Goal: Information Seeking & Learning: Learn about a topic

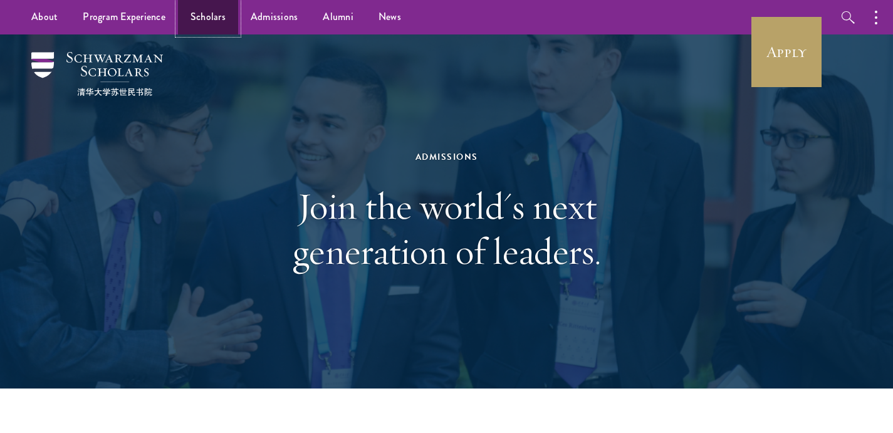
click at [211, 13] on link "Scholars" at bounding box center [208, 17] width 60 height 34
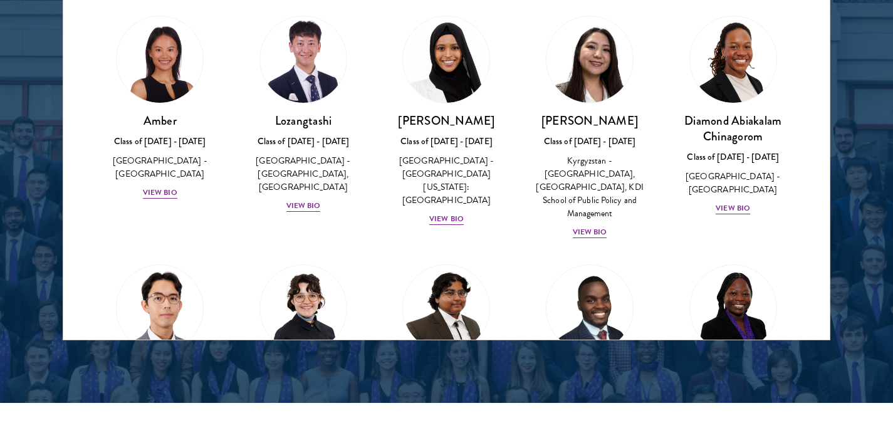
scroll to position [1706, 0]
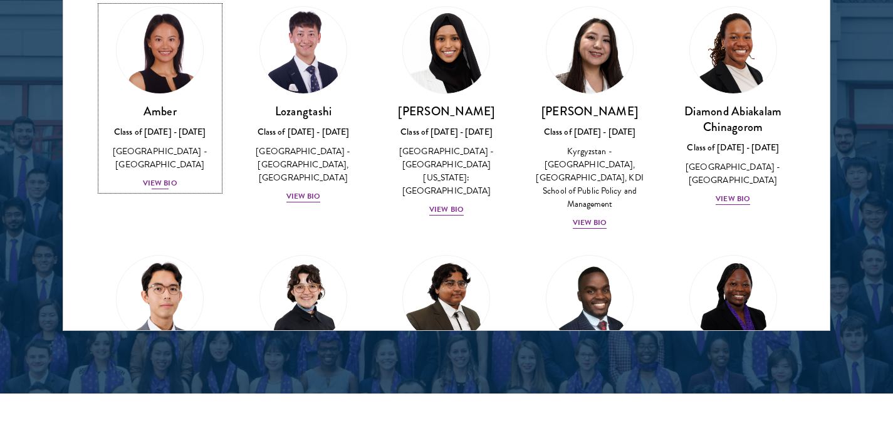
click at [169, 177] on div "View Bio" at bounding box center [160, 183] width 34 height 12
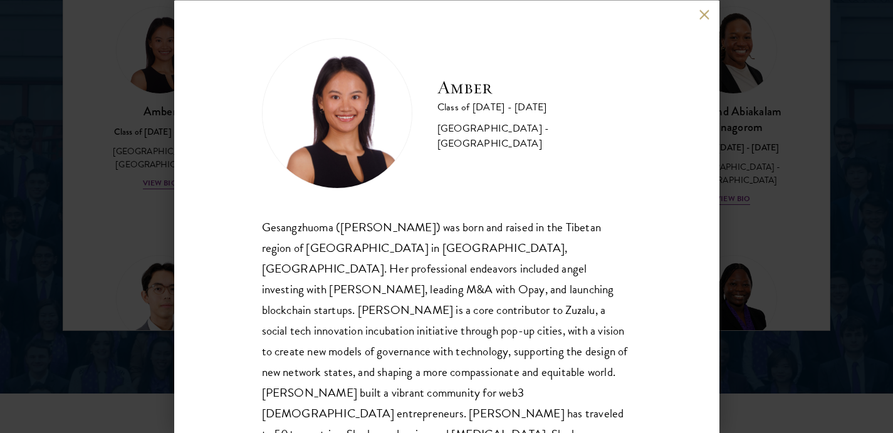
click at [702, 20] on div "Amber Class of 2025 - 2026 China - Peking University Gesangzhuoma (Amber) was b…" at bounding box center [446, 216] width 545 height 433
click at [705, 9] on button at bounding box center [704, 14] width 11 height 11
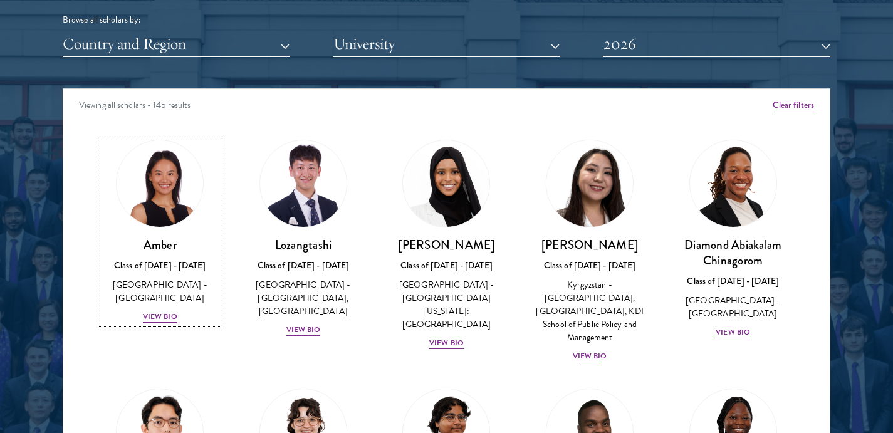
scroll to position [1594, 0]
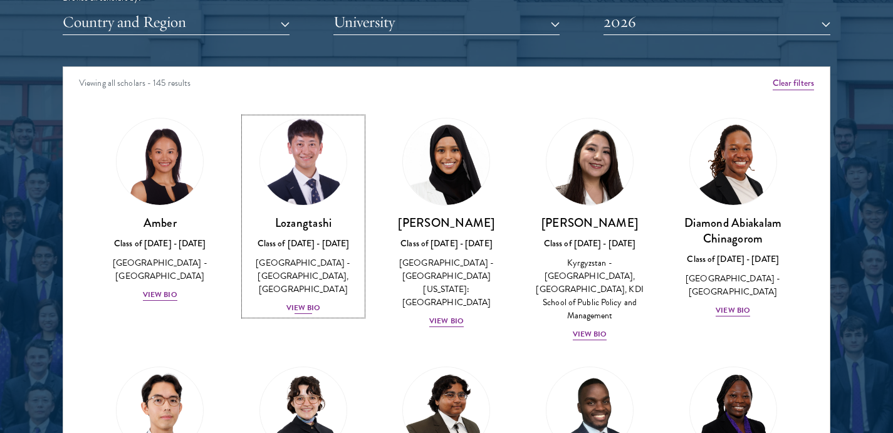
click at [305, 310] on div "View Bio" at bounding box center [303, 308] width 34 height 12
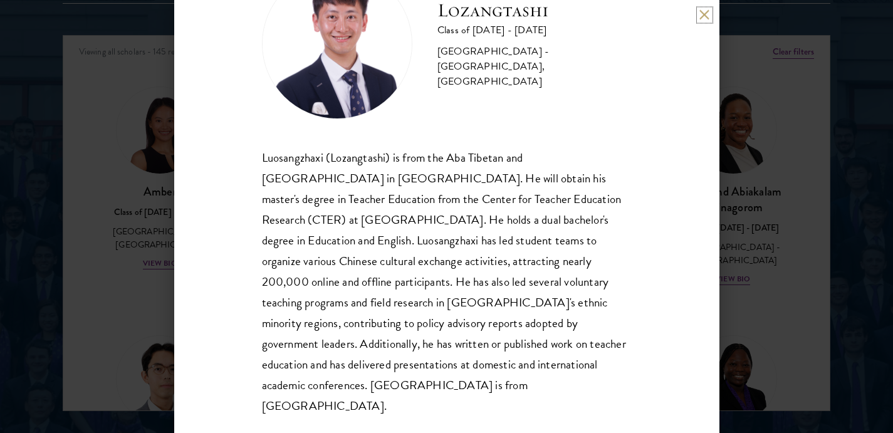
scroll to position [1629, 0]
click at [698, 14] on div "Lozangtashi Class of 2025 - 2026 China - South-Central Minzu University, Beijin…" at bounding box center [446, 216] width 545 height 433
click at [704, 15] on button at bounding box center [704, 14] width 11 height 11
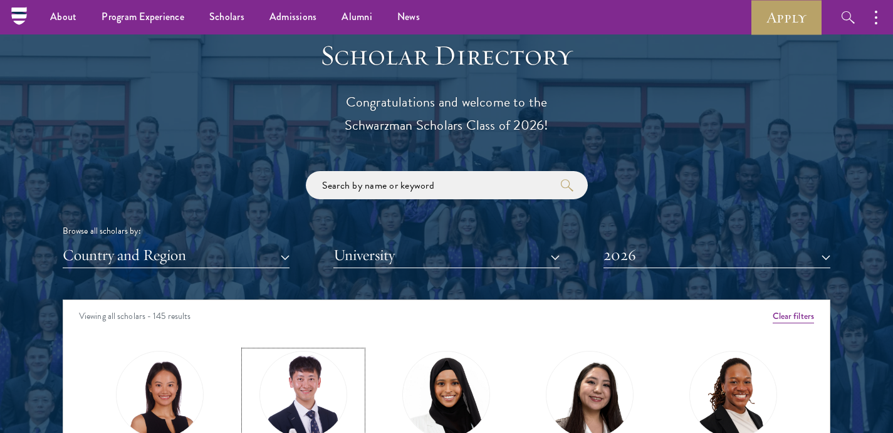
scroll to position [1358, 0]
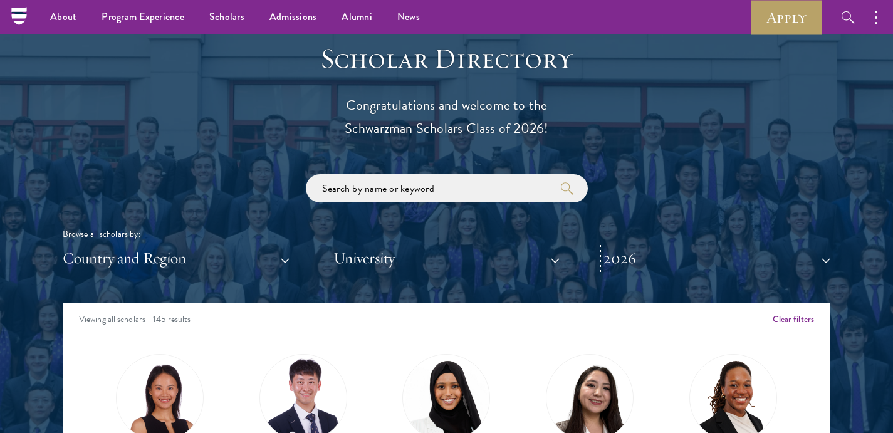
click at [646, 254] on button "2026" at bounding box center [717, 259] width 227 height 26
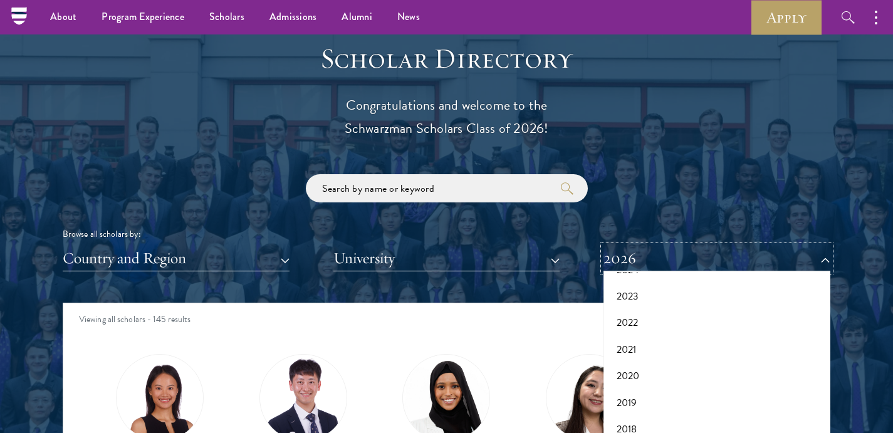
scroll to position [104, 0]
click at [654, 371] on button "2020" at bounding box center [716, 377] width 219 height 26
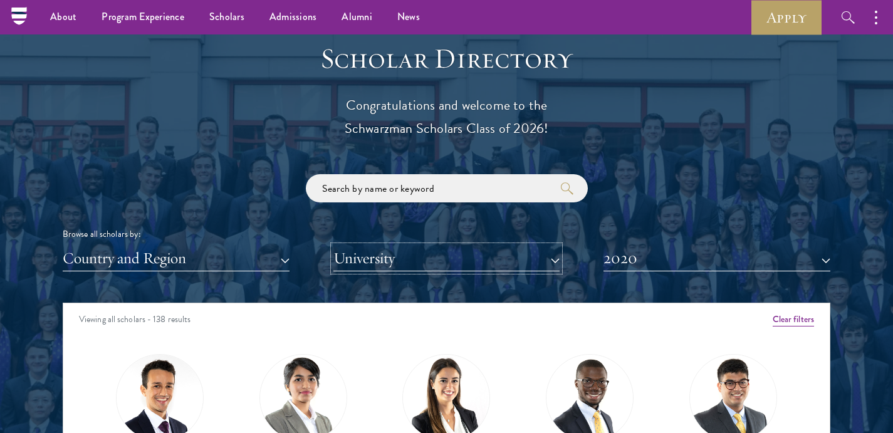
click at [390, 256] on button "University" at bounding box center [446, 259] width 227 height 26
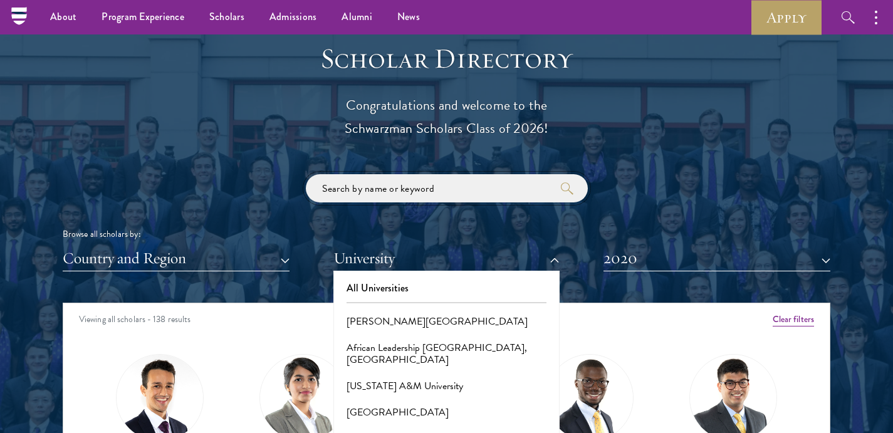
click at [444, 199] on input "search" at bounding box center [447, 188] width 282 height 28
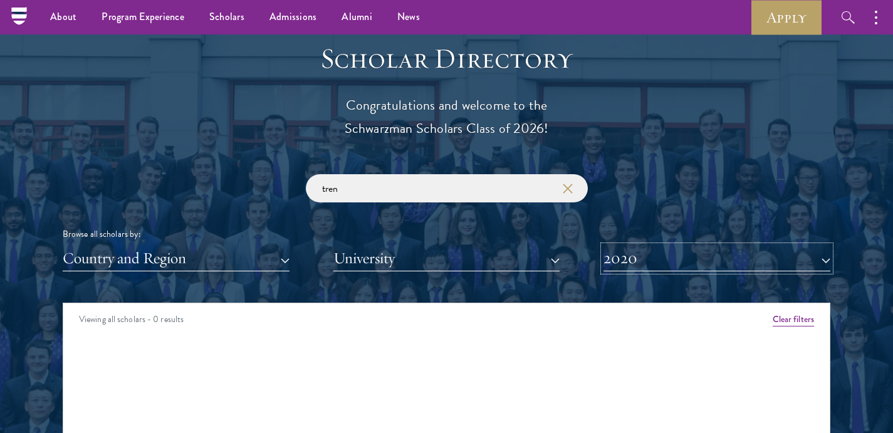
click at [698, 257] on button "2020" at bounding box center [717, 259] width 227 height 26
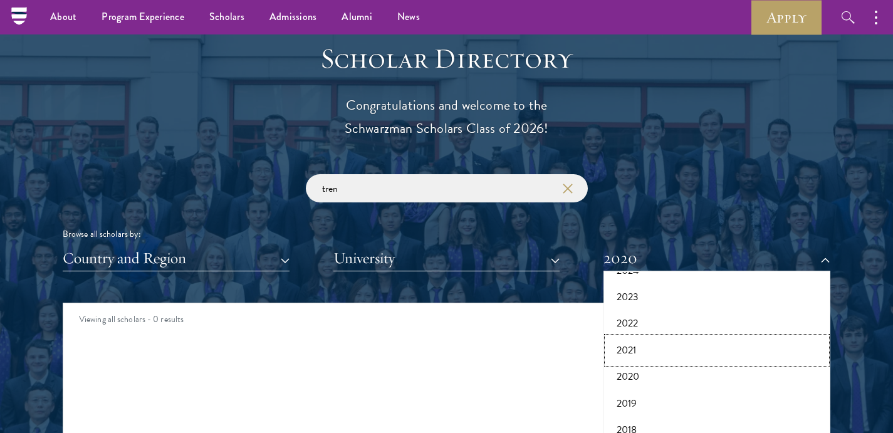
click at [666, 348] on button "2021" at bounding box center [716, 350] width 219 height 26
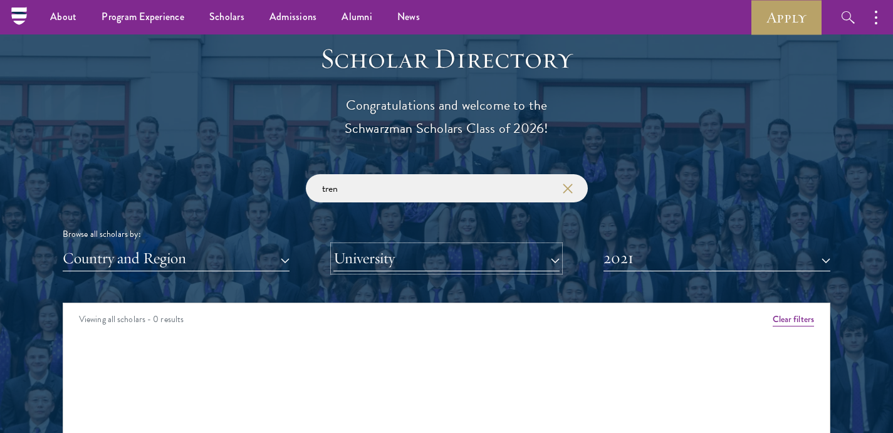
click at [458, 268] on button "University" at bounding box center [446, 259] width 227 height 26
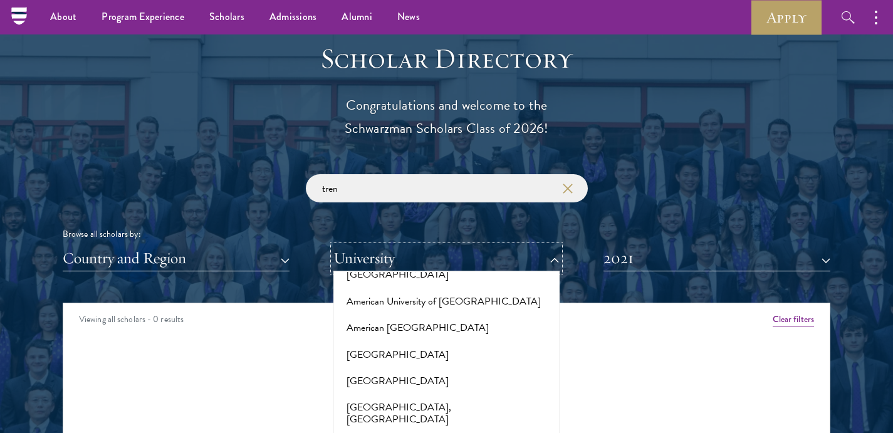
scroll to position [166, 0]
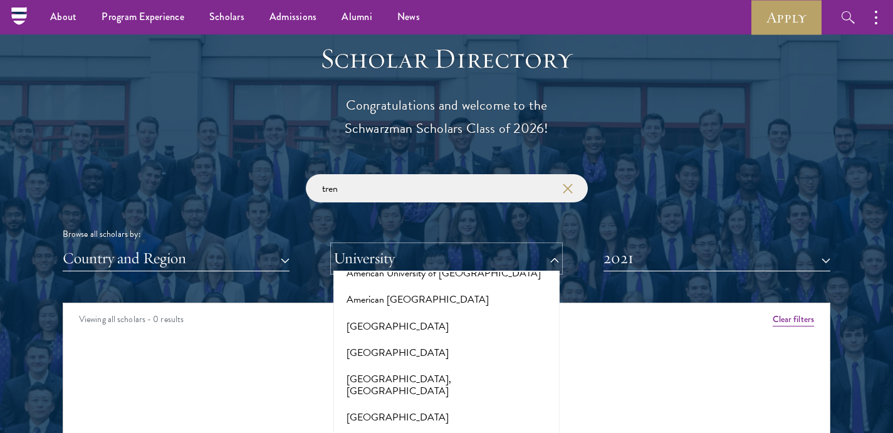
click at [454, 258] on button "University" at bounding box center [446, 259] width 227 height 26
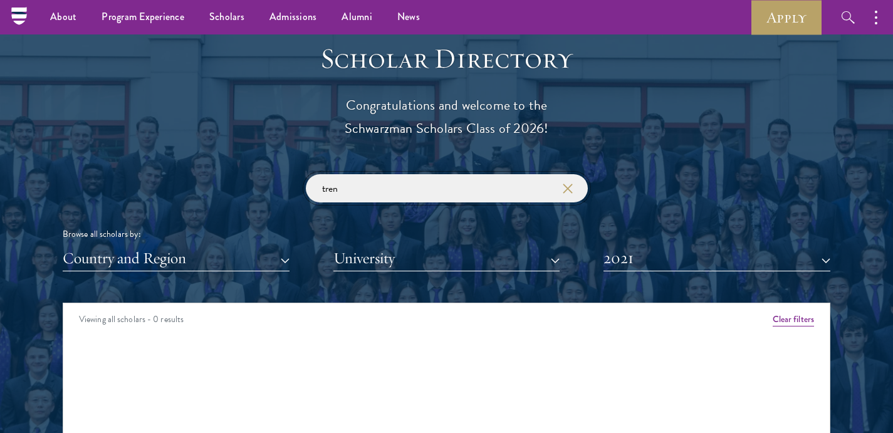
click at [432, 187] on input "tren" at bounding box center [447, 188] width 282 height 28
type input "t"
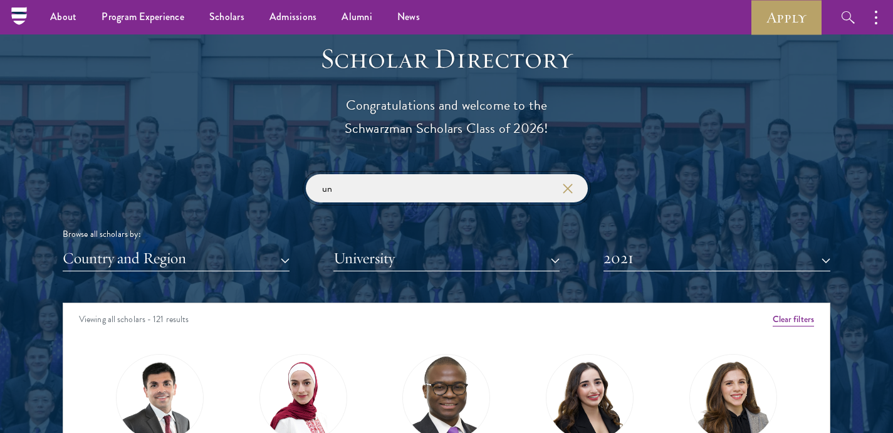
type input "u"
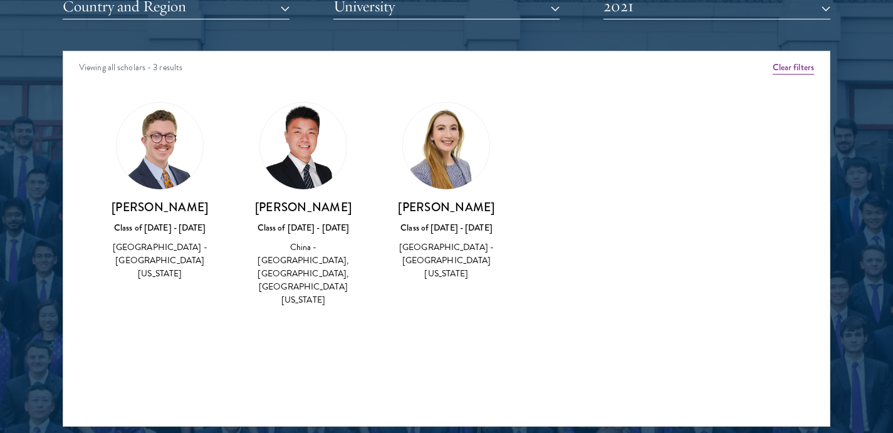
scroll to position [1613, 0]
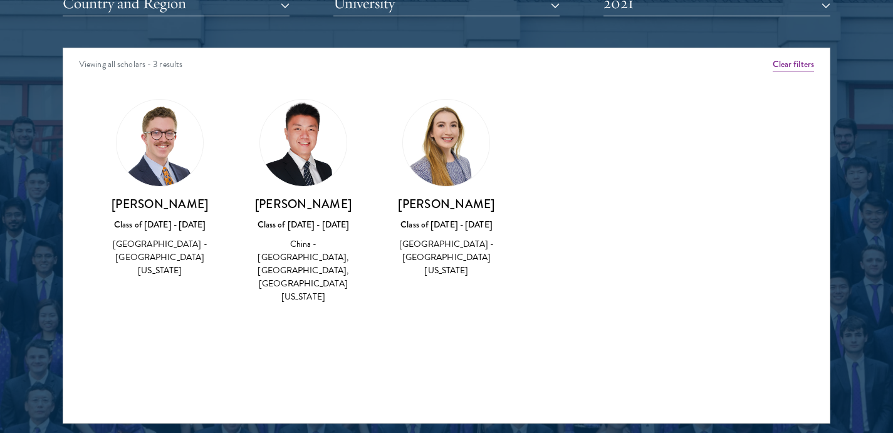
type input "southern"
click at [147, 160] on img at bounding box center [160, 143] width 86 height 86
click at [157, 207] on h3 "Christopher Carpenter" at bounding box center [160, 204] width 118 height 16
click at [182, 157] on img at bounding box center [160, 143] width 86 height 86
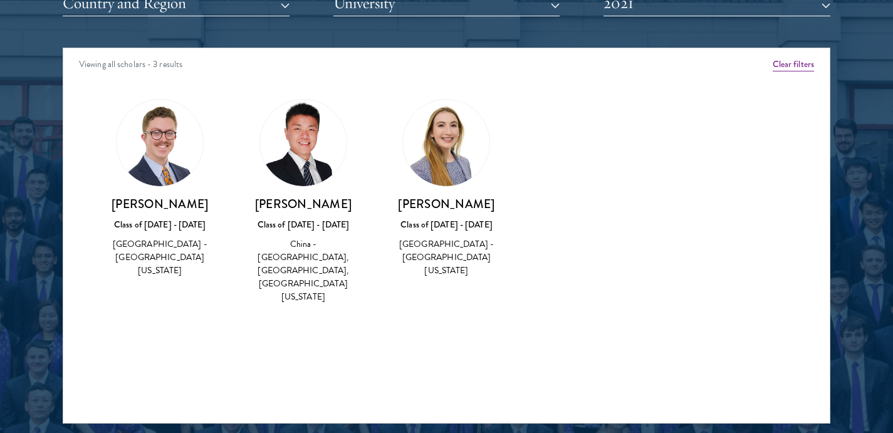
click at [182, 157] on img at bounding box center [160, 143] width 86 height 86
click at [184, 204] on h3 "Christopher Carpenter" at bounding box center [160, 204] width 118 height 16
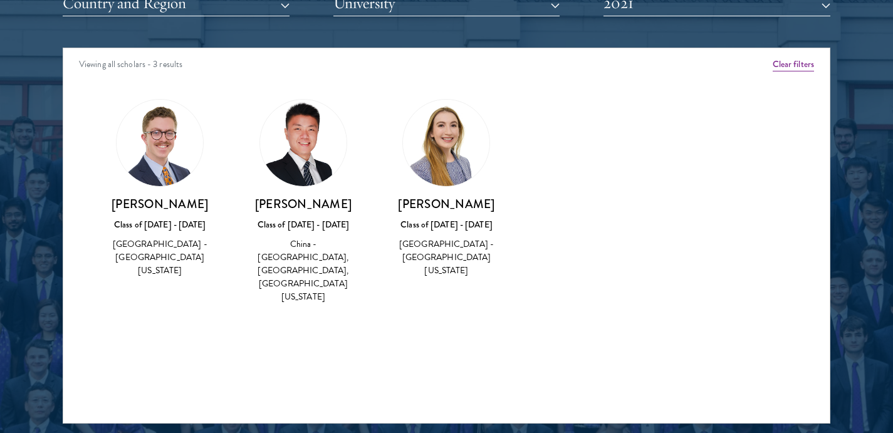
click at [219, 232] on div "Christopher Carpenter Class of 2020 - 2021 United States of America - Universit…" at bounding box center [160, 237] width 118 height 82
click at [192, 254] on div "United States of America - University of Southern California" at bounding box center [160, 257] width 118 height 39
click at [195, 262] on div "United States of America - University of Southern California" at bounding box center [160, 257] width 118 height 39
click at [303, 254] on div "China - Bocconi University, Hong Kong University of Science and Technology, Uni…" at bounding box center [303, 271] width 118 height 66
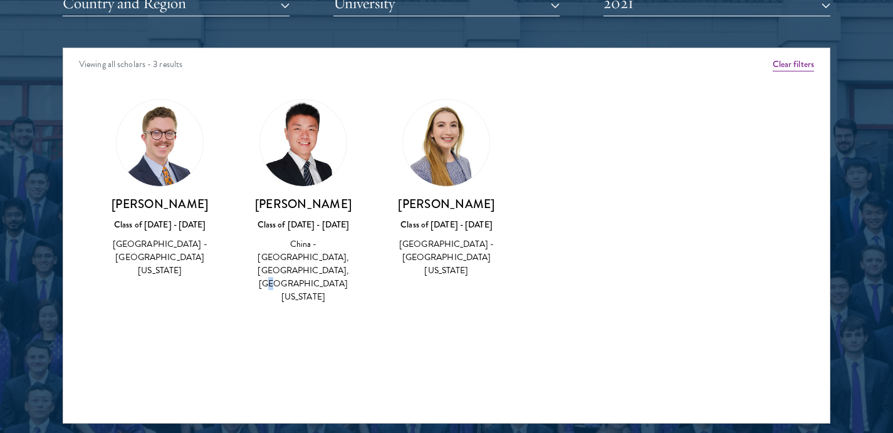
click at [303, 254] on div "China - Bocconi University, Hong Kong University of Science and Technology, Uni…" at bounding box center [303, 271] width 118 height 66
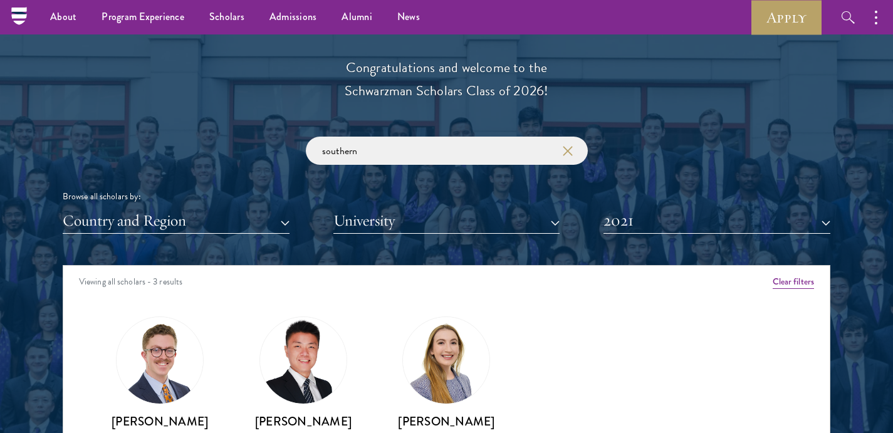
scroll to position [1354, 0]
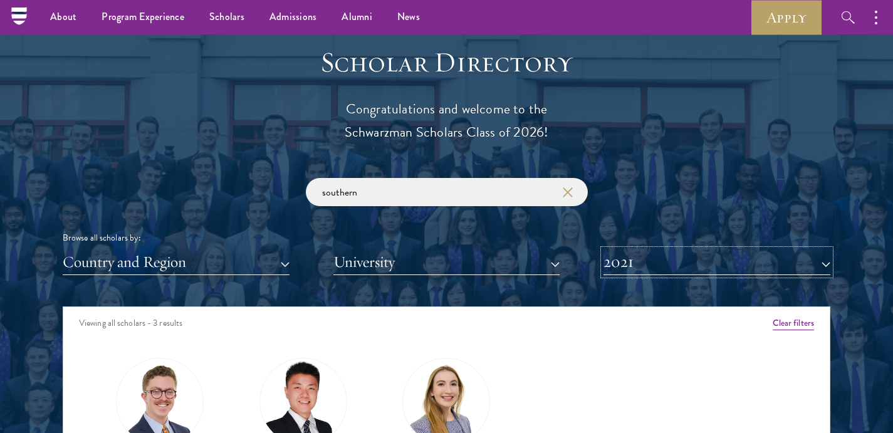
click at [688, 261] on button "2021" at bounding box center [717, 262] width 227 height 26
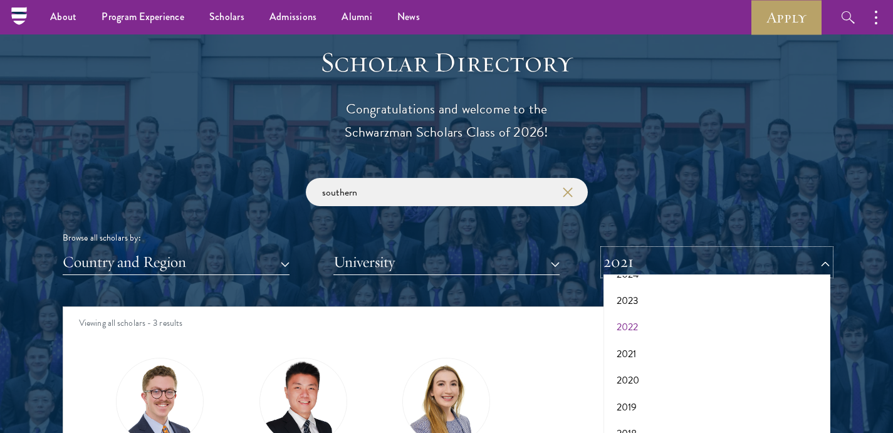
scroll to position [0, 0]
click at [651, 347] on button "2025" at bounding box center [716, 351] width 219 height 26
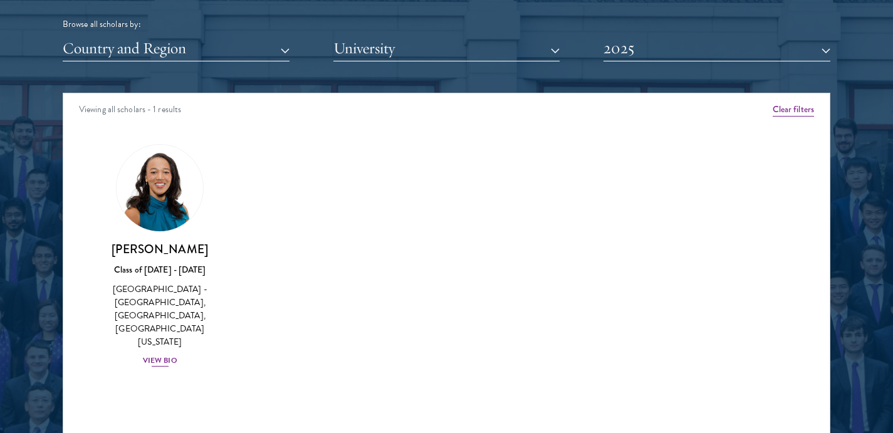
scroll to position [1588, 0]
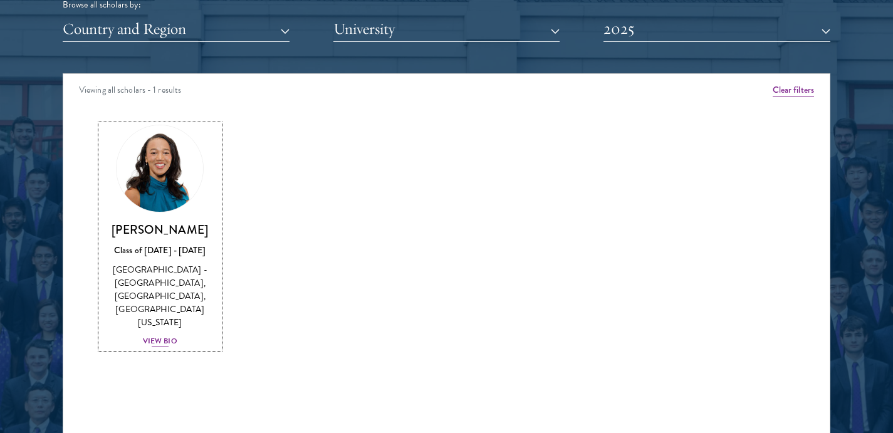
click at [163, 343] on div "View Bio" at bounding box center [160, 341] width 34 height 12
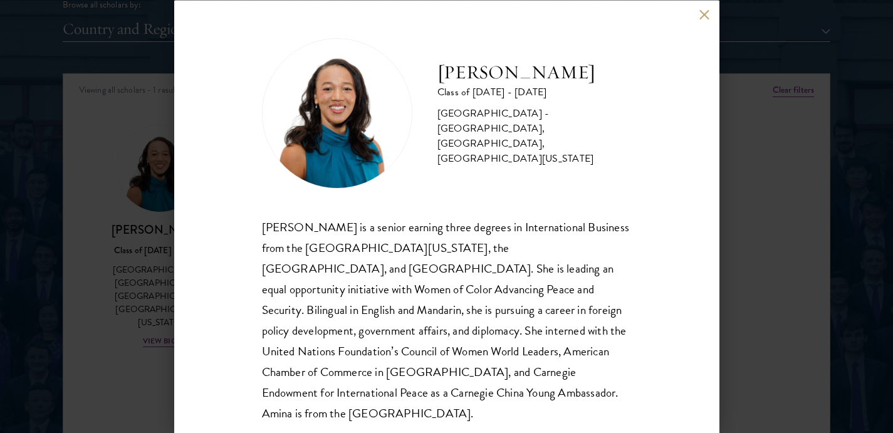
click at [701, 14] on button at bounding box center [704, 14] width 11 height 11
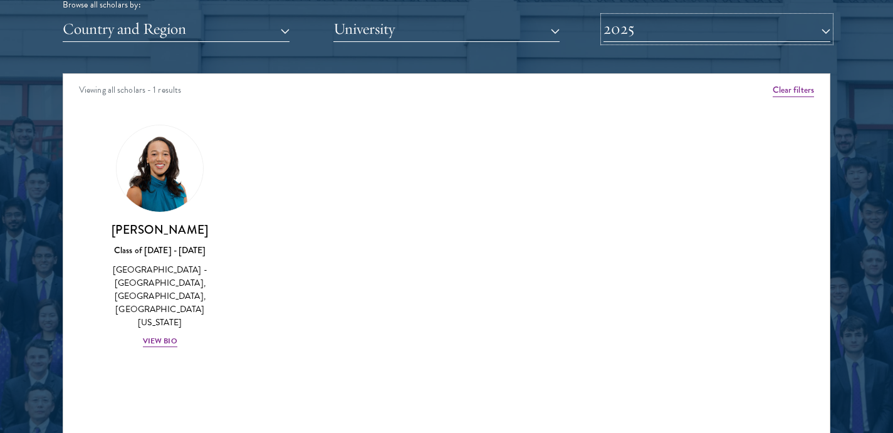
click at [757, 35] on button "2025" at bounding box center [717, 29] width 227 height 26
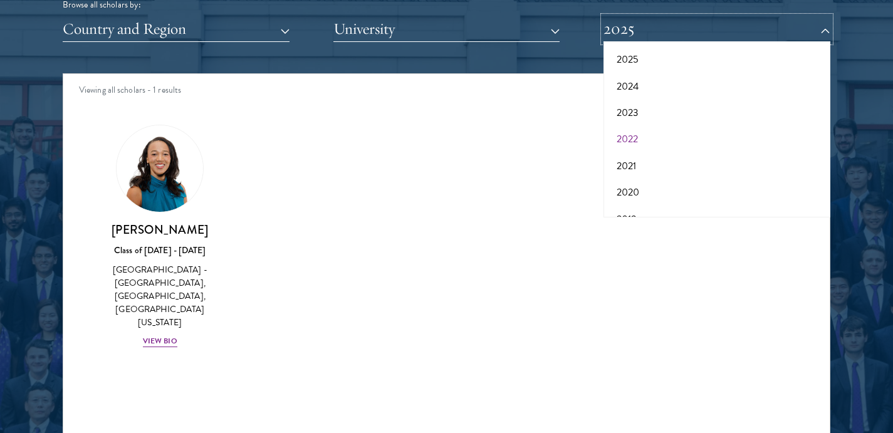
scroll to position [60, 0]
click at [674, 165] on button "2021" at bounding box center [716, 165] width 219 height 26
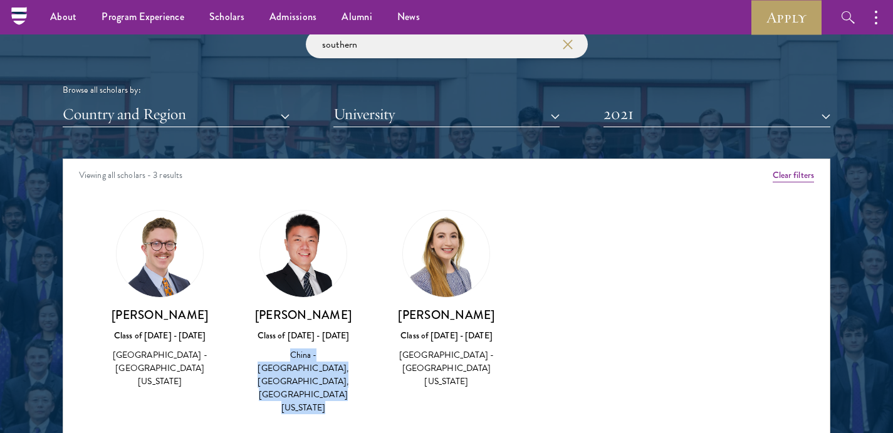
scroll to position [1466, 0]
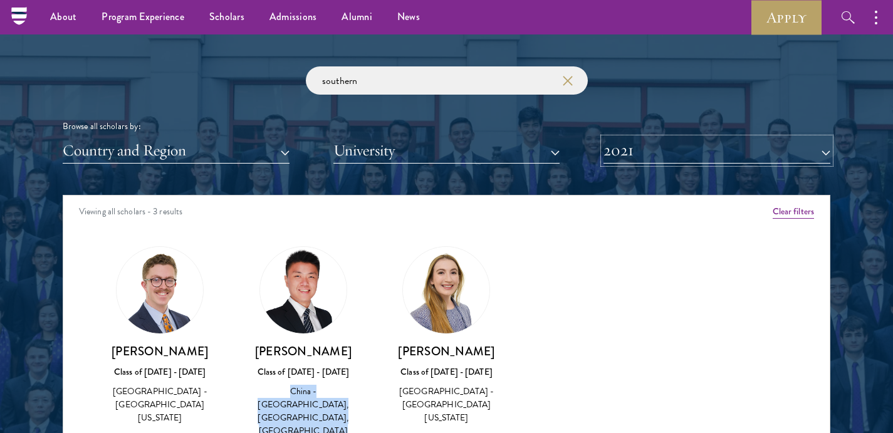
click at [800, 160] on button "2021" at bounding box center [717, 151] width 227 height 26
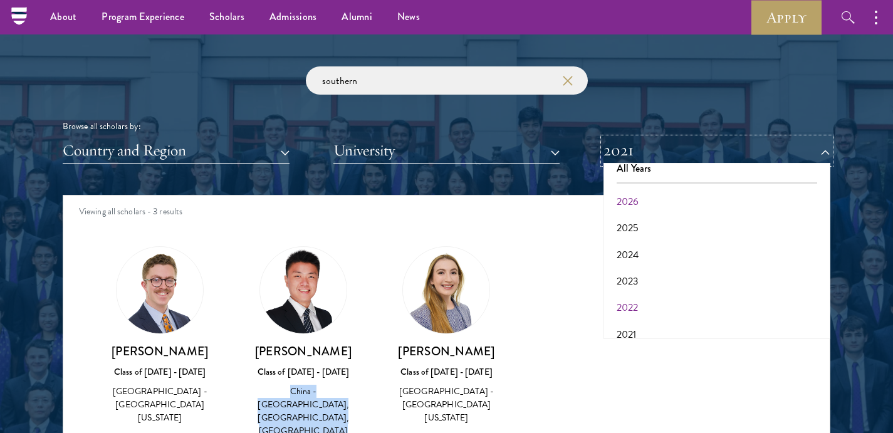
scroll to position [0, 0]
click at [691, 263] on button "2024" at bounding box center [716, 267] width 219 height 26
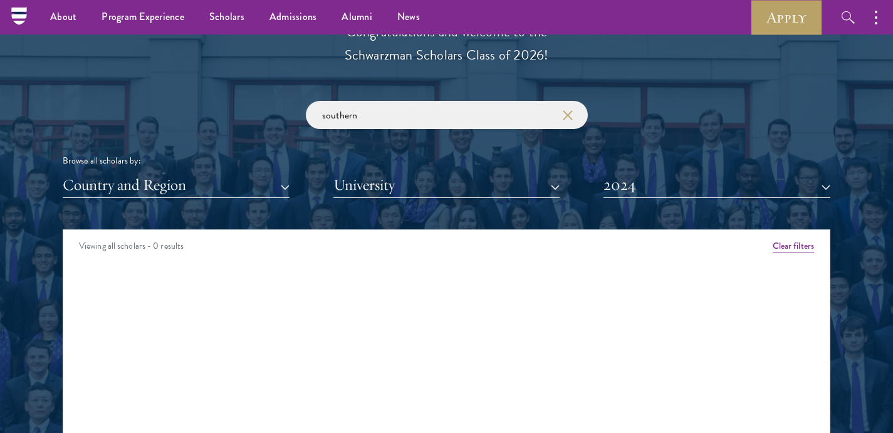
scroll to position [1416, 0]
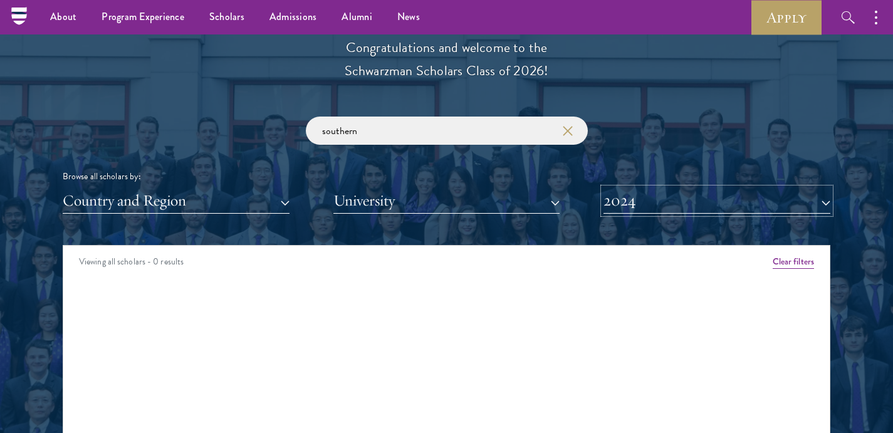
click at [711, 202] on button "2024" at bounding box center [717, 201] width 227 height 26
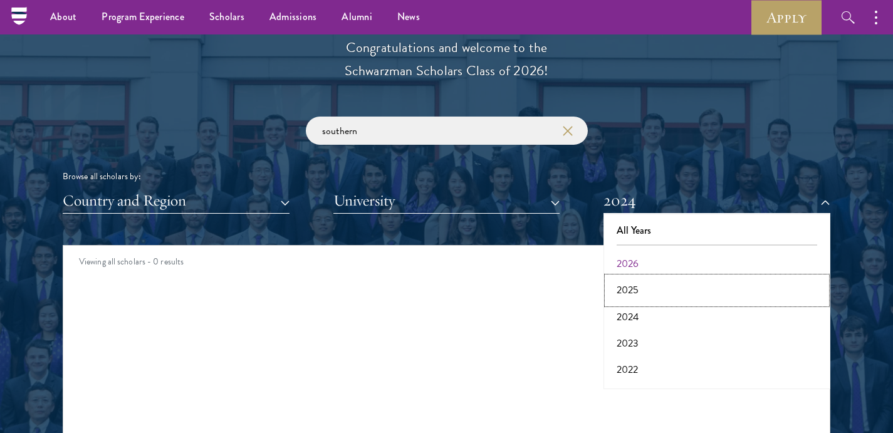
click at [685, 287] on button "2025" at bounding box center [716, 290] width 219 height 26
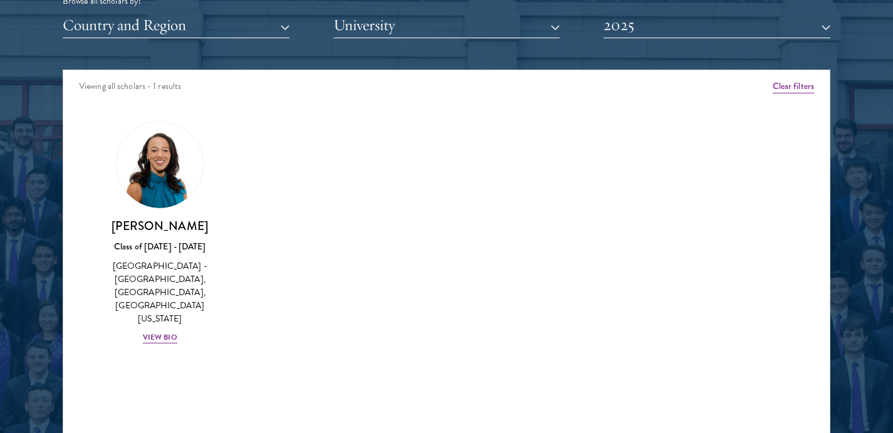
scroll to position [1615, 0]
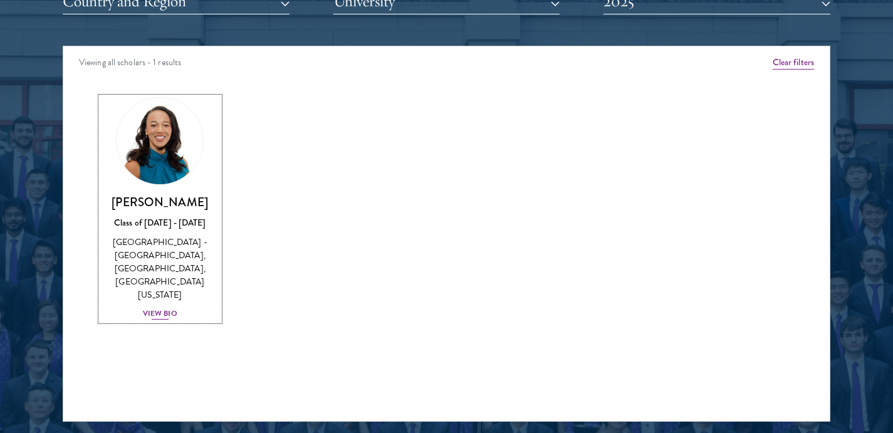
click at [162, 310] on div "View Bio" at bounding box center [160, 314] width 34 height 12
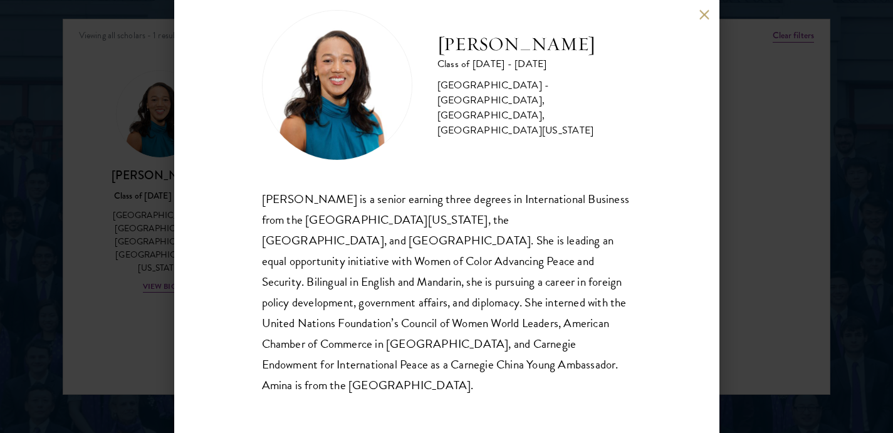
scroll to position [1652, 0]
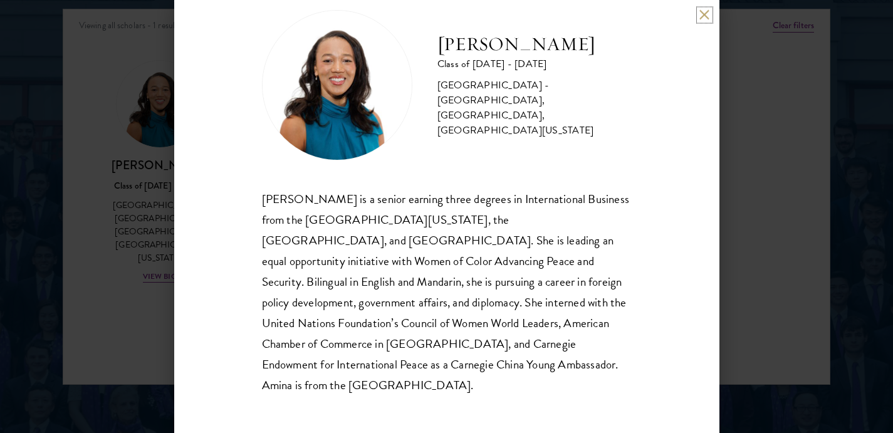
click at [699, 16] on button at bounding box center [704, 14] width 11 height 11
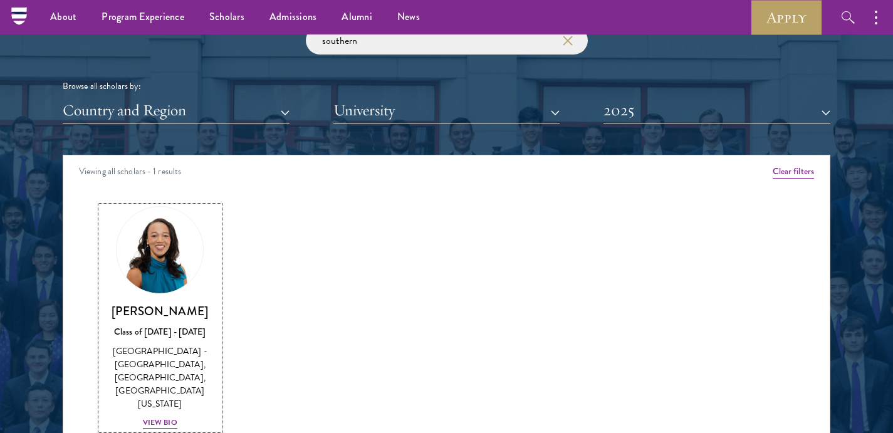
scroll to position [1457, 0]
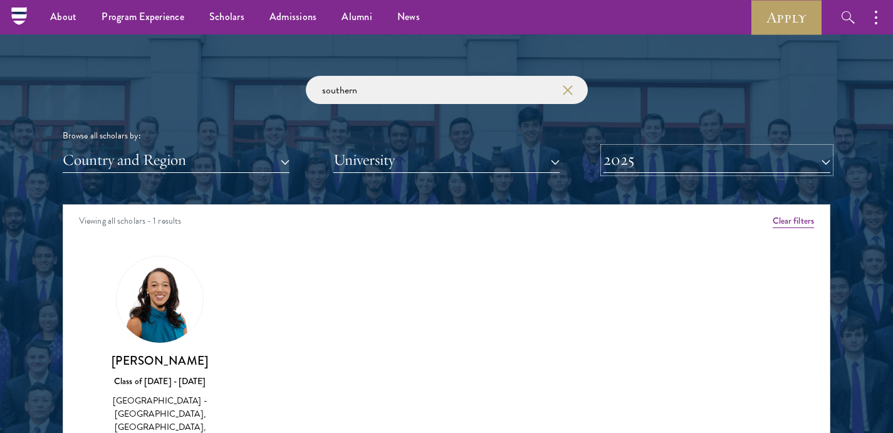
click at [732, 159] on button "2025" at bounding box center [717, 160] width 227 height 26
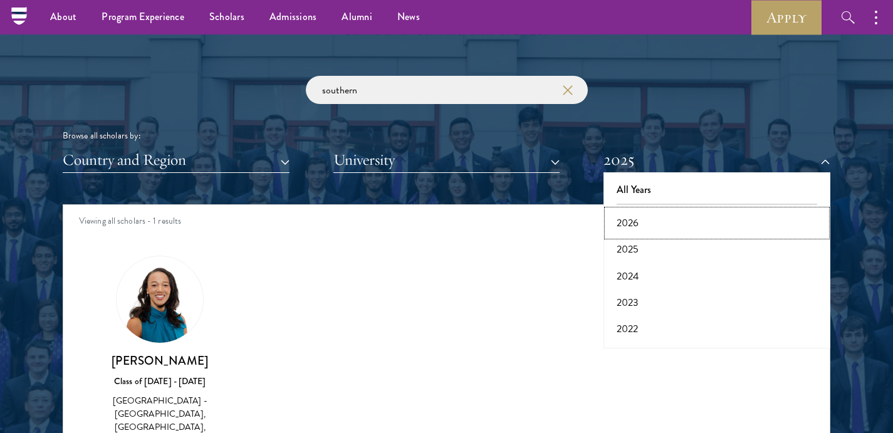
click at [658, 218] on button "2026" at bounding box center [716, 223] width 219 height 26
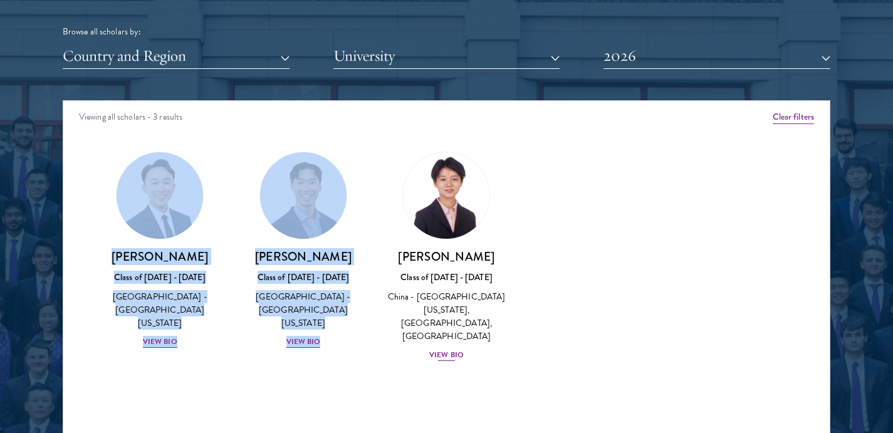
scroll to position [1586, 0]
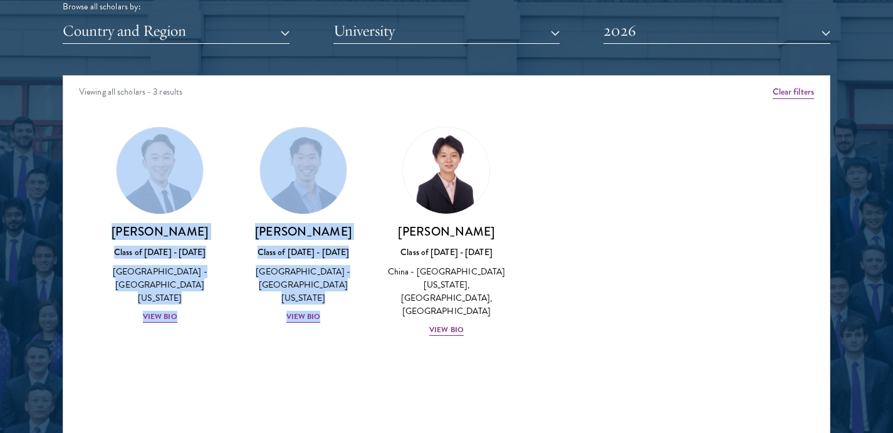
click at [365, 261] on div "Angelo Mok Class of 2025 - 2026 United States of America - University of Southe…" at bounding box center [304, 225] width 144 height 223
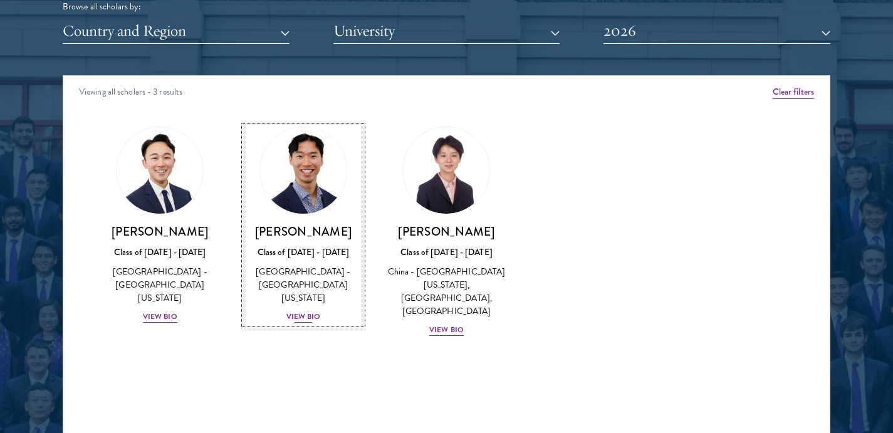
click at [317, 311] on div "View Bio" at bounding box center [303, 317] width 34 height 12
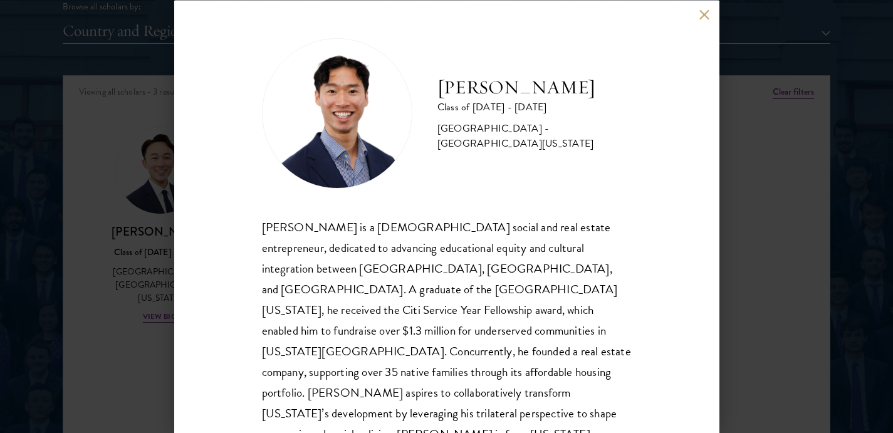
scroll to position [28, 0]
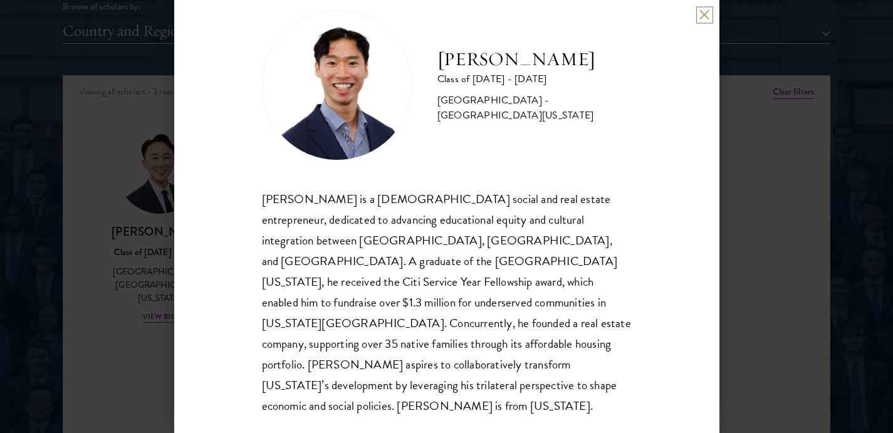
click at [700, 14] on button at bounding box center [704, 14] width 11 height 11
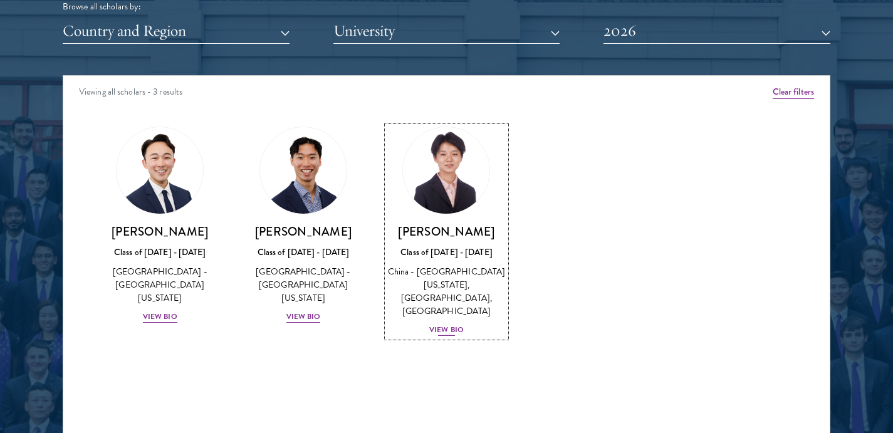
click at [454, 330] on div "View Bio" at bounding box center [446, 330] width 34 height 12
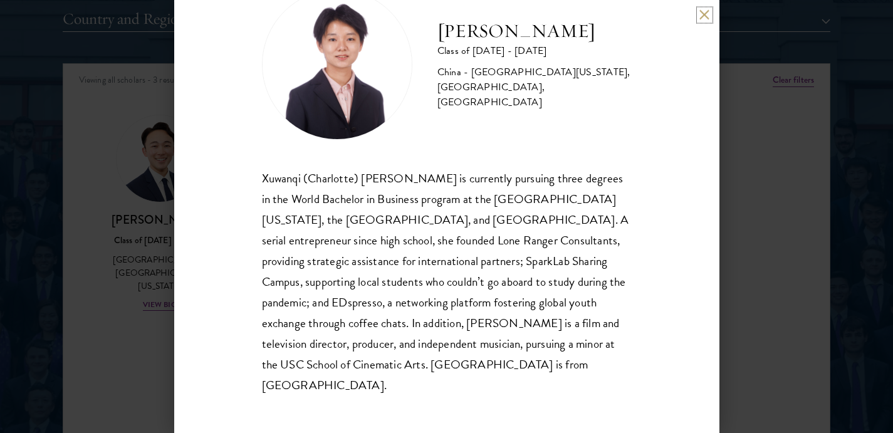
scroll to position [1601, 0]
click at [704, 19] on button at bounding box center [704, 14] width 11 height 11
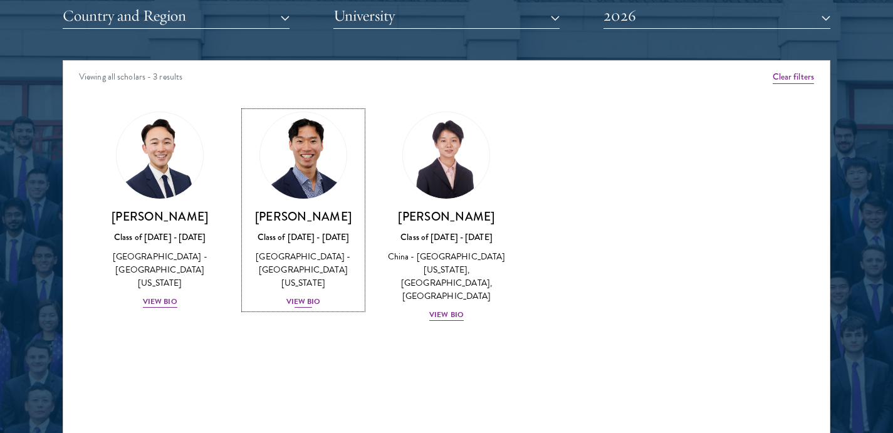
click at [304, 296] on div "View Bio" at bounding box center [303, 302] width 34 height 12
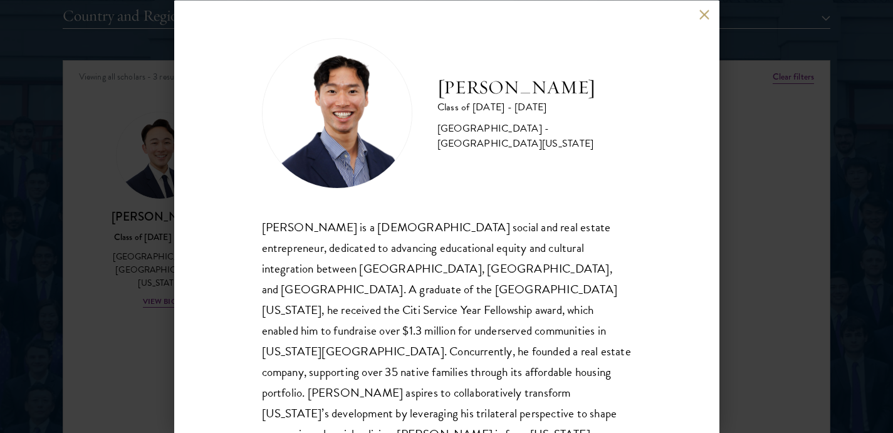
scroll to position [28, 0]
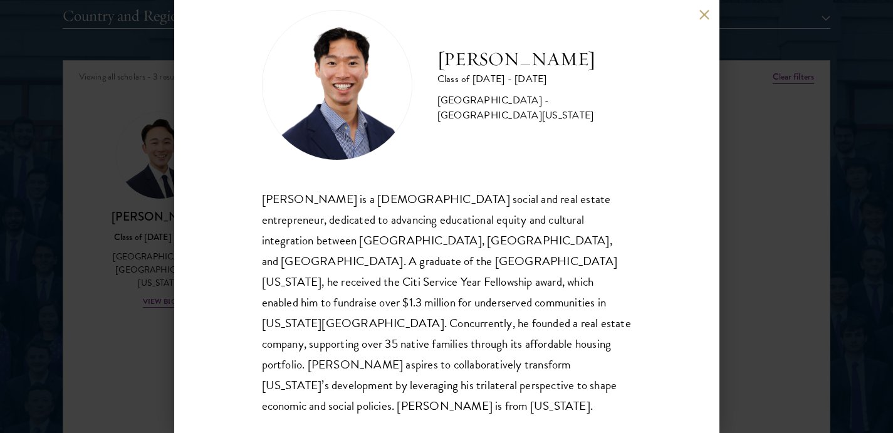
click at [701, 16] on button at bounding box center [704, 14] width 11 height 11
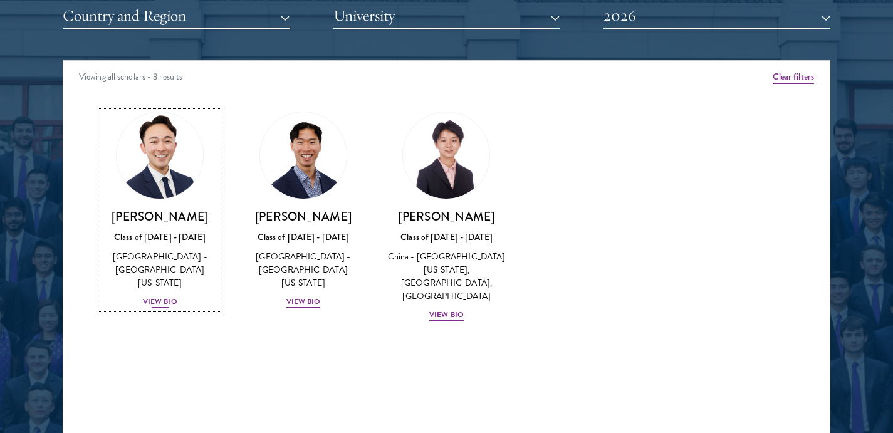
click at [160, 296] on div "View Bio" at bounding box center [160, 302] width 34 height 12
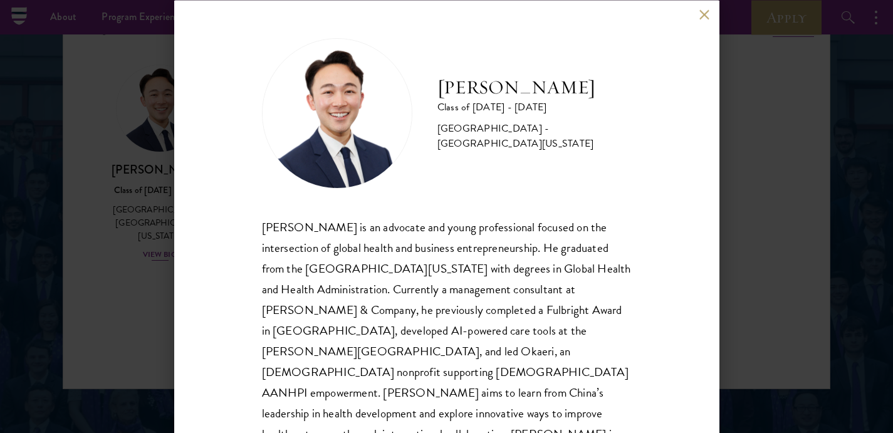
scroll to position [1611, 0]
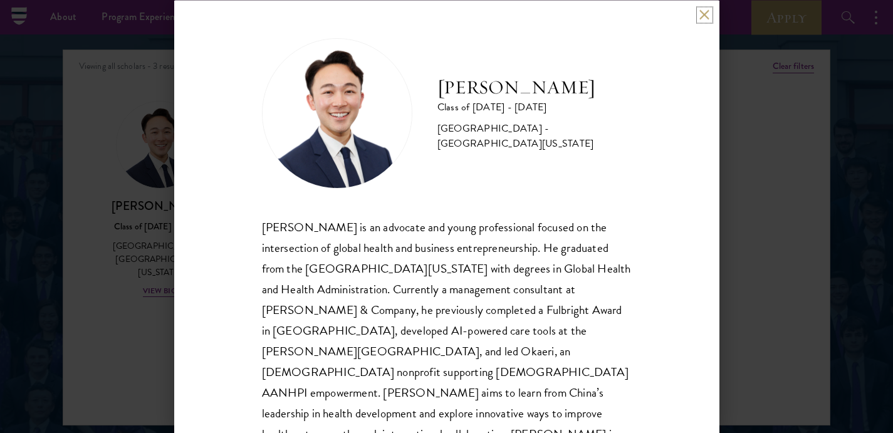
click at [701, 14] on button at bounding box center [704, 14] width 11 height 11
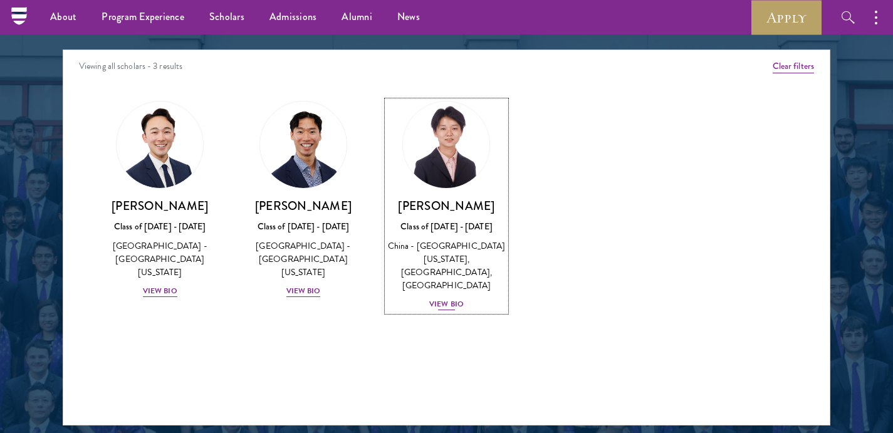
click at [445, 305] on div "View Bio" at bounding box center [446, 304] width 34 height 12
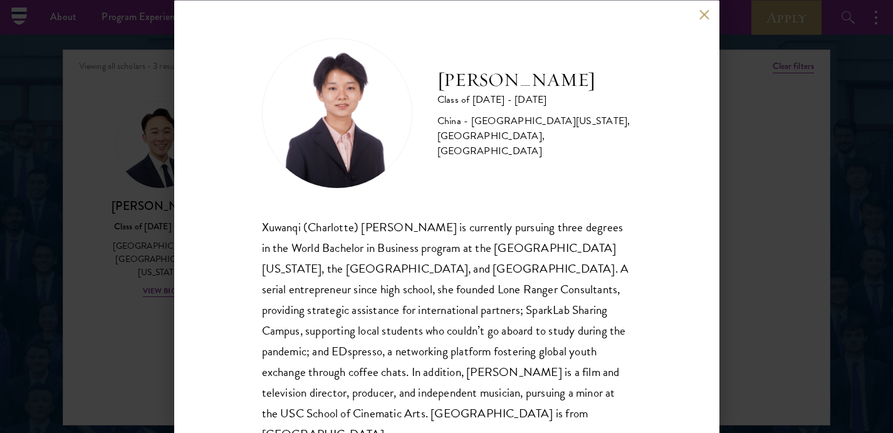
click at [702, 18] on button at bounding box center [704, 14] width 11 height 11
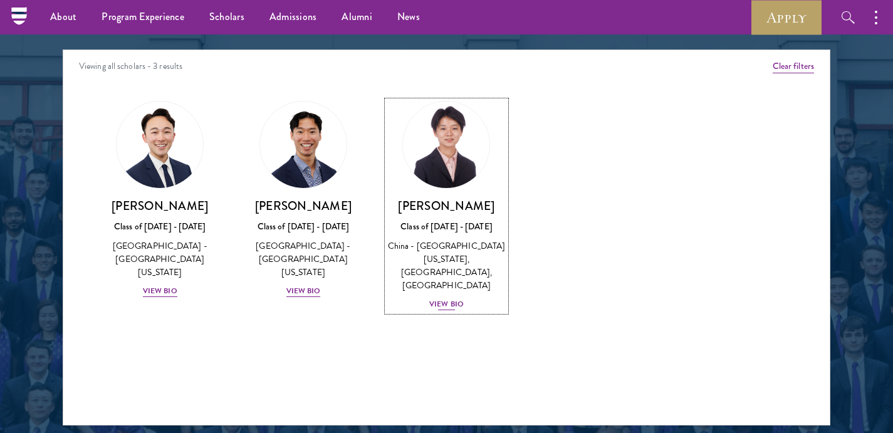
click at [438, 308] on div "View Bio" at bounding box center [446, 304] width 34 height 12
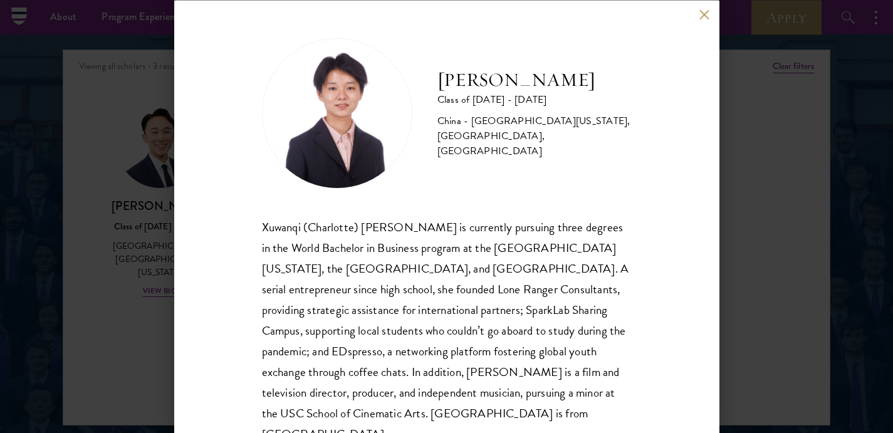
click at [706, 14] on button at bounding box center [704, 14] width 11 height 11
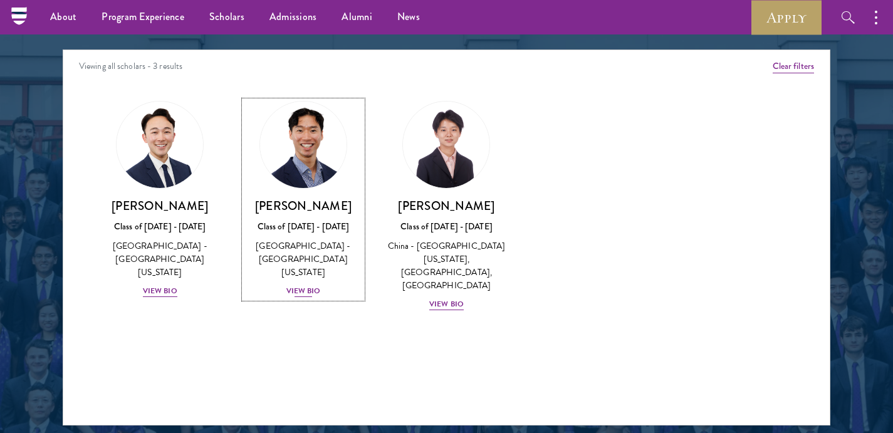
click at [307, 285] on div "View Bio" at bounding box center [303, 291] width 34 height 12
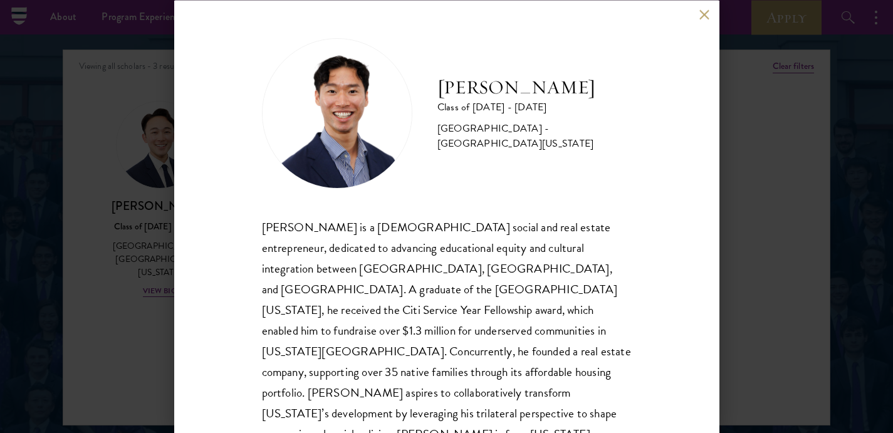
click at [704, 11] on button at bounding box center [704, 14] width 11 height 11
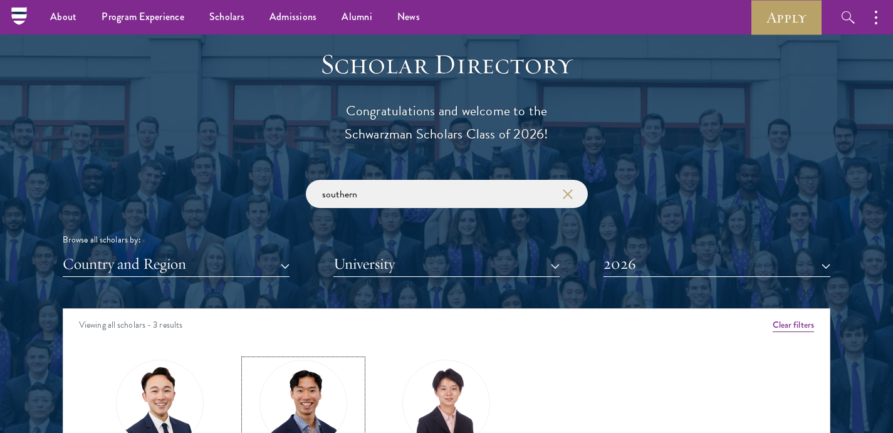
scroll to position [1301, 0]
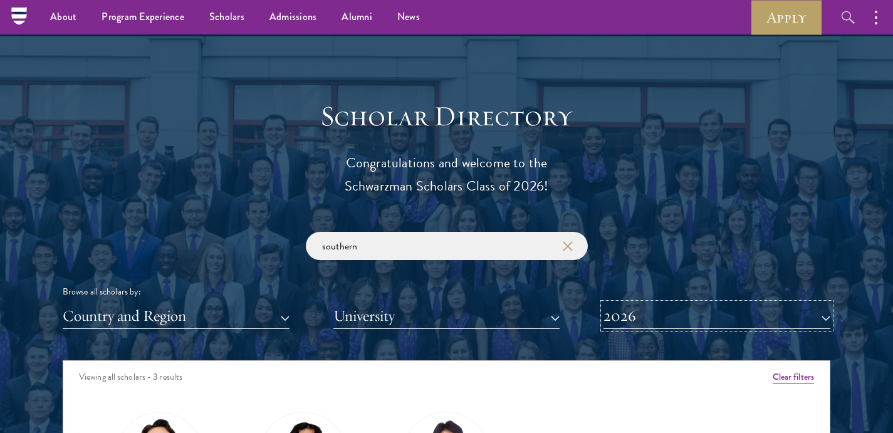
click at [684, 323] on button "2026" at bounding box center [717, 316] width 227 height 26
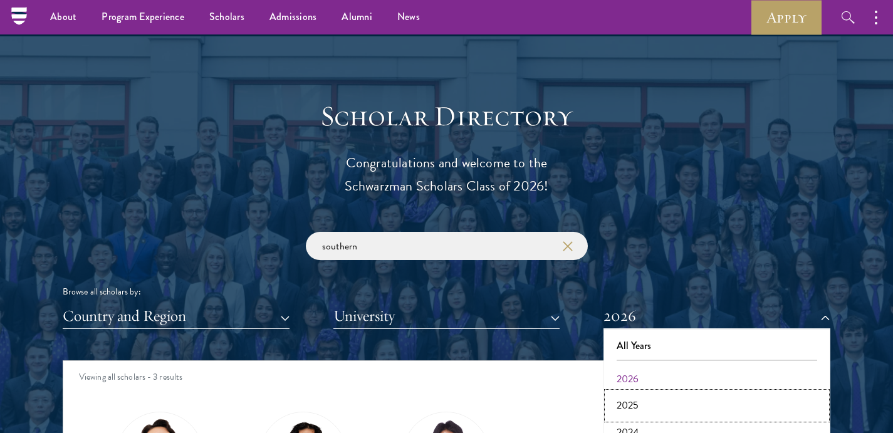
click at [657, 399] on button "2025" at bounding box center [716, 405] width 219 height 26
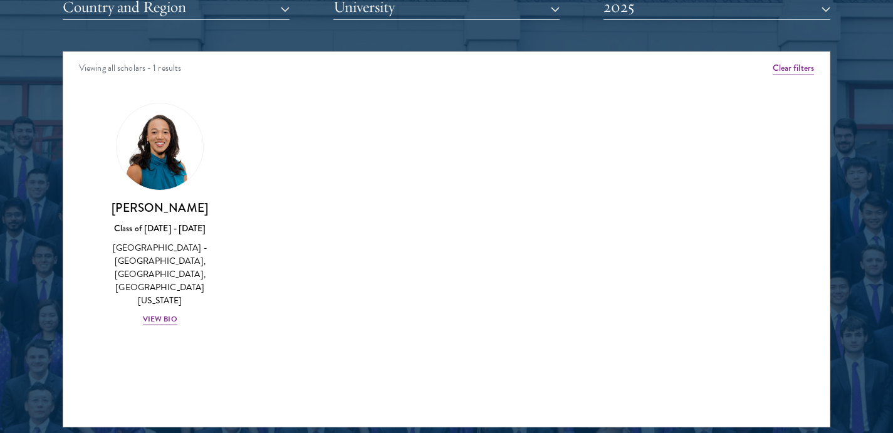
scroll to position [1620, 0]
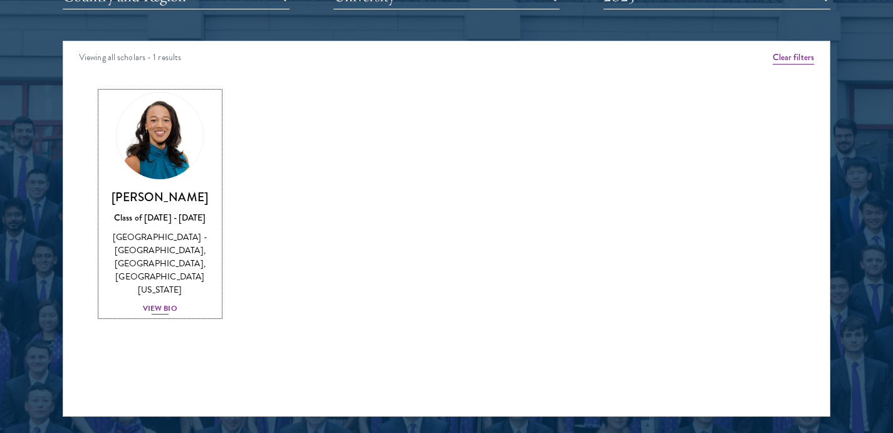
click at [162, 311] on div "View Bio" at bounding box center [160, 309] width 34 height 12
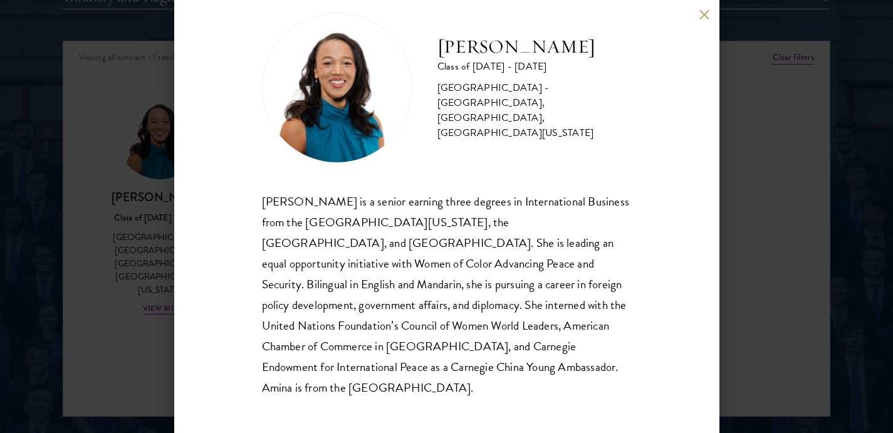
scroll to position [28, 0]
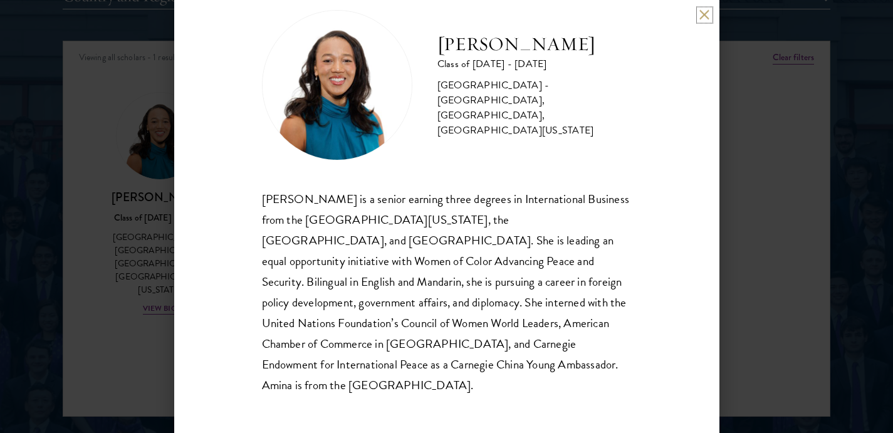
click at [706, 15] on button at bounding box center [704, 14] width 11 height 11
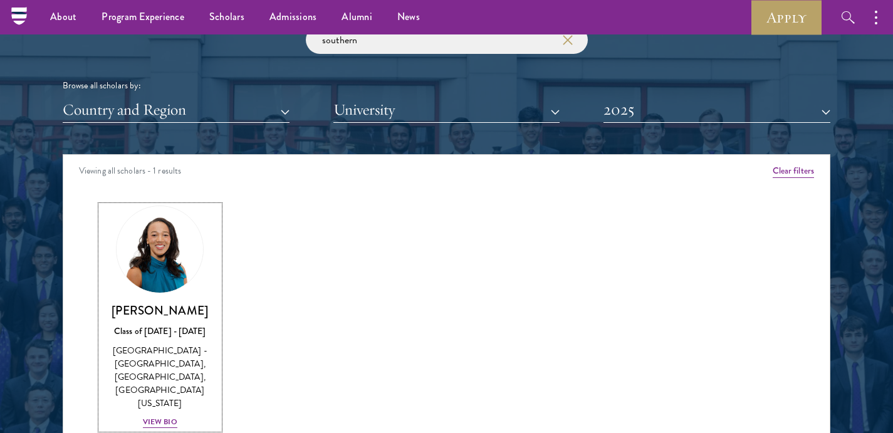
scroll to position [1466, 0]
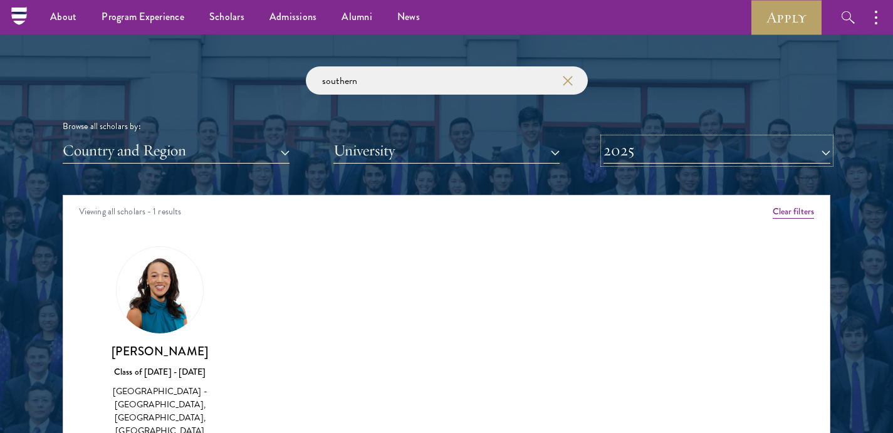
click at [670, 157] on button "2025" at bounding box center [717, 151] width 227 height 26
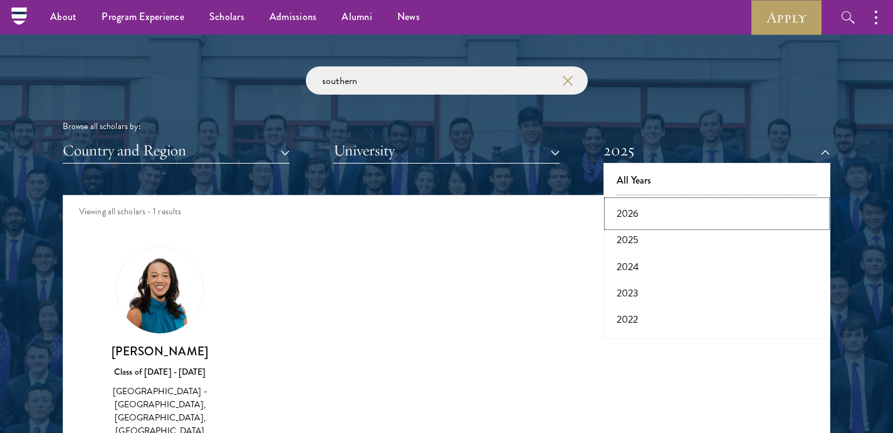
click at [656, 218] on button "2026" at bounding box center [716, 214] width 219 height 26
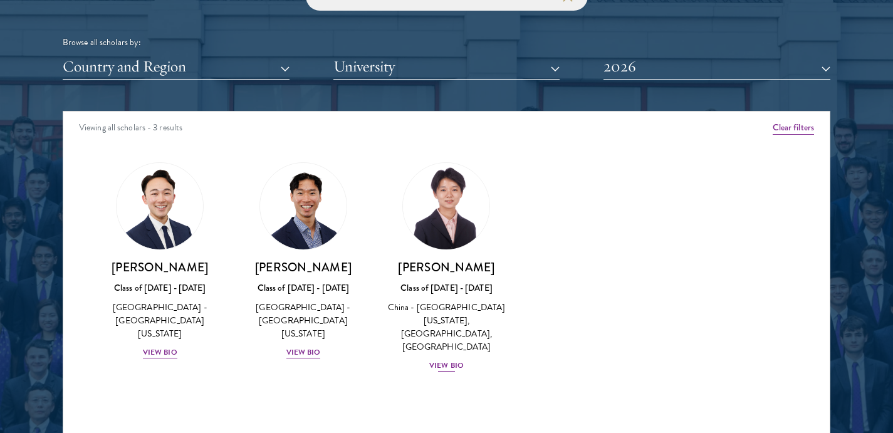
scroll to position [1558, 0]
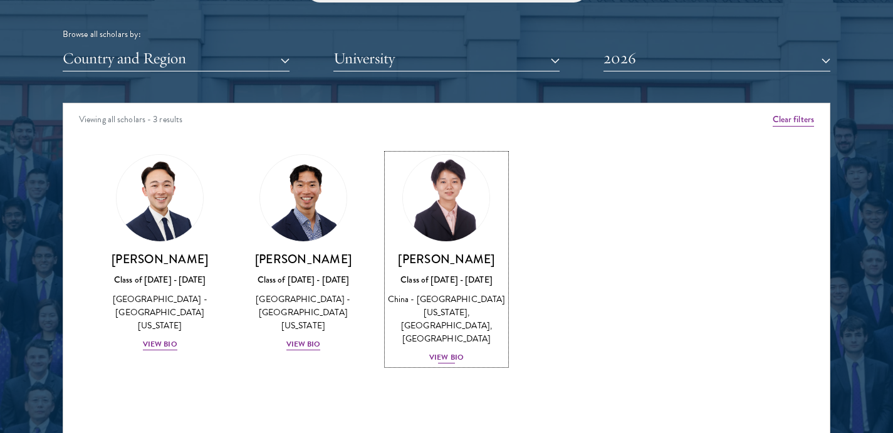
click at [470, 317] on div "China - University of Southern California, Bocconi University, Hong Kong Univer…" at bounding box center [446, 319] width 118 height 53
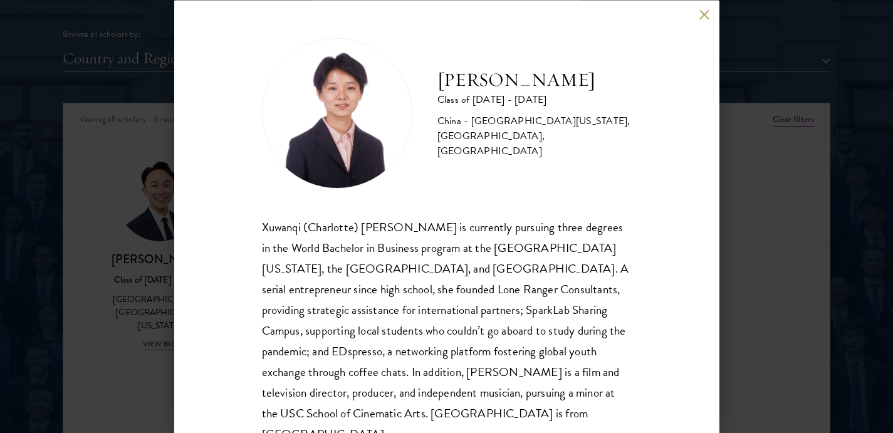
click at [698, 18] on div "Charlotte Wang Class of 2025 - 2026 China - University of Southern California, …" at bounding box center [446, 216] width 545 height 433
click at [703, 13] on button at bounding box center [704, 14] width 11 height 11
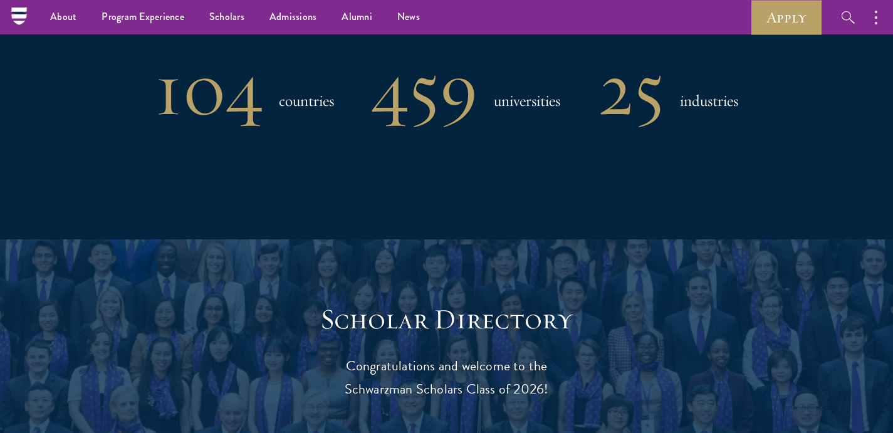
scroll to position [1063, 0]
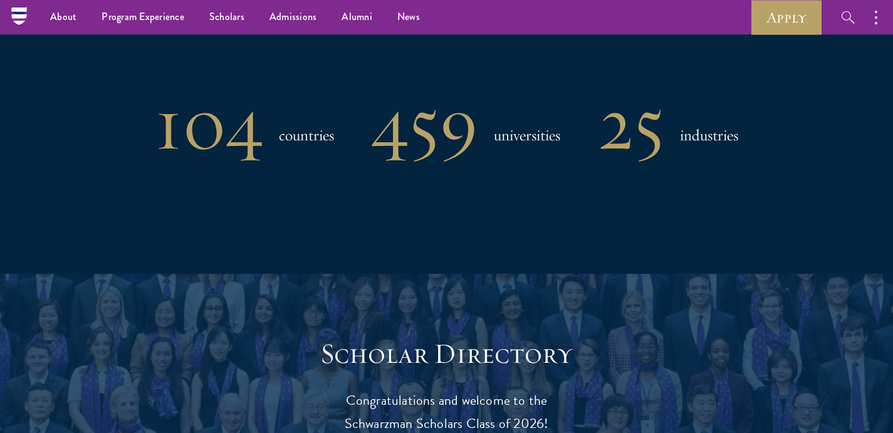
click at [661, 125] on h1 "25" at bounding box center [631, 123] width 66 height 65
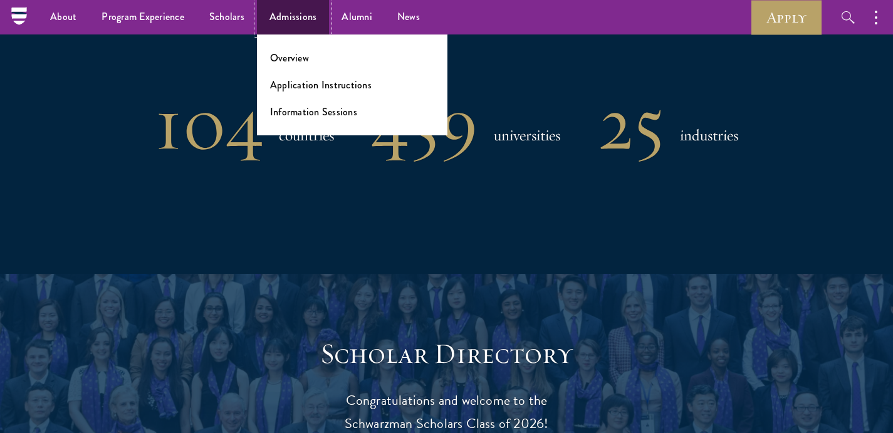
click at [304, 14] on link "Admissions" at bounding box center [293, 17] width 73 height 34
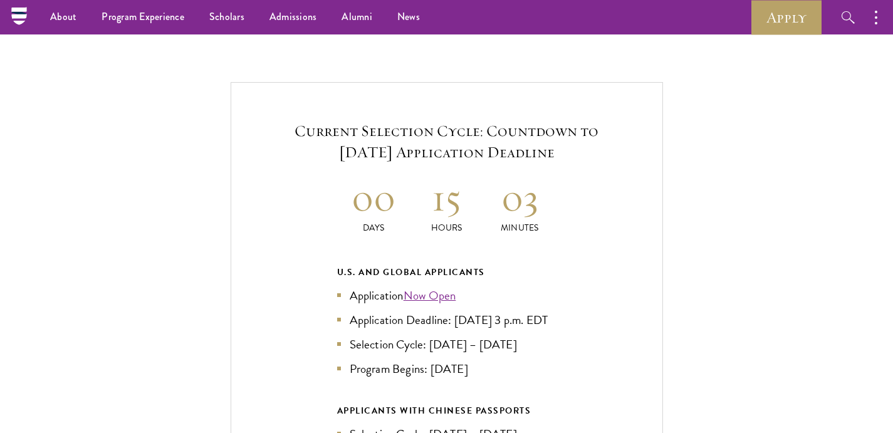
scroll to position [2629, 0]
